Goal: Task Accomplishment & Management: Use online tool/utility

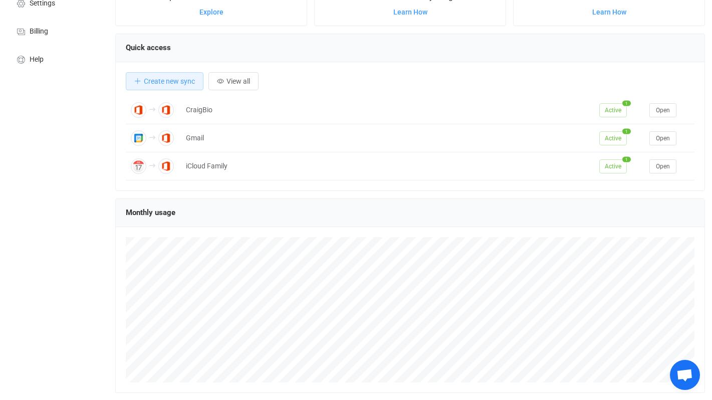
scroll to position [100, 0]
click at [238, 84] on span "View all" at bounding box center [239, 82] width 24 height 8
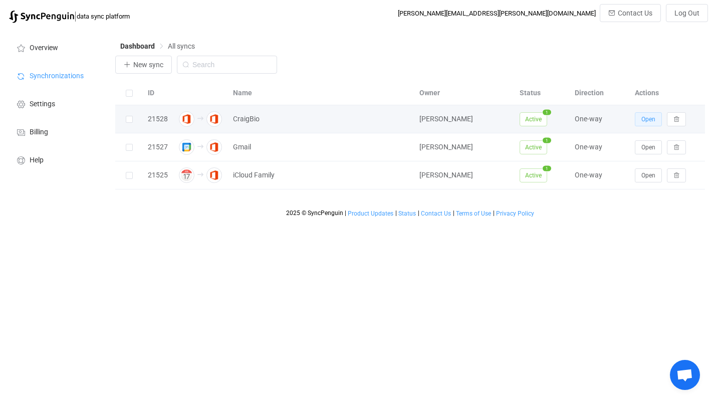
click at [650, 117] on span "Open" at bounding box center [649, 119] width 14 height 7
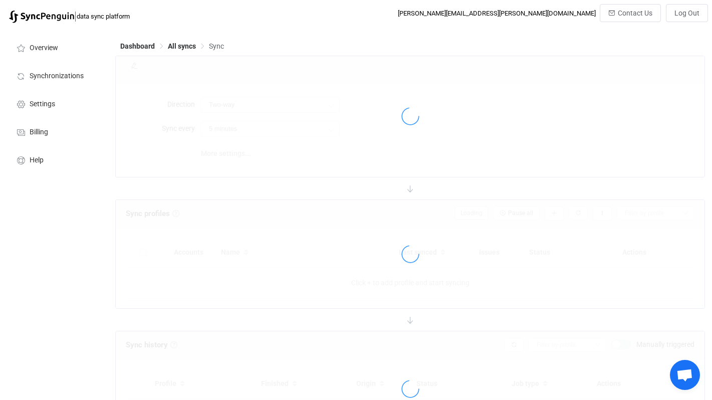
type input "A → B"
type input "10 minutes"
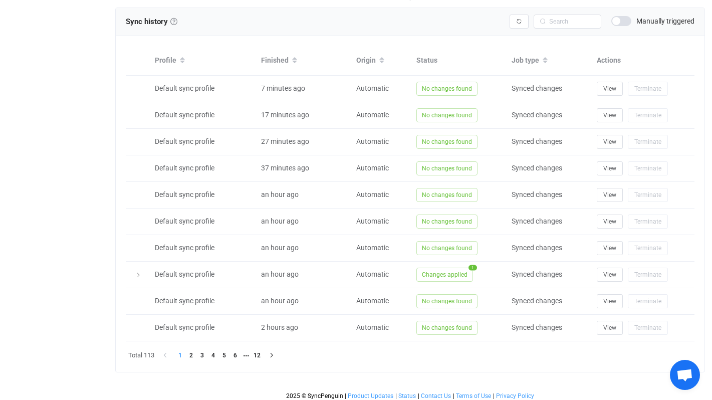
scroll to position [433, 0]
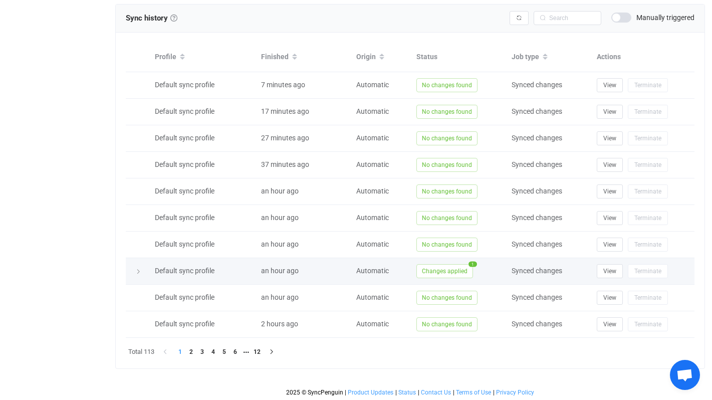
click at [450, 270] on span "Changes applied" at bounding box center [445, 271] width 57 height 14
